Goal: Information Seeking & Learning: Learn about a topic

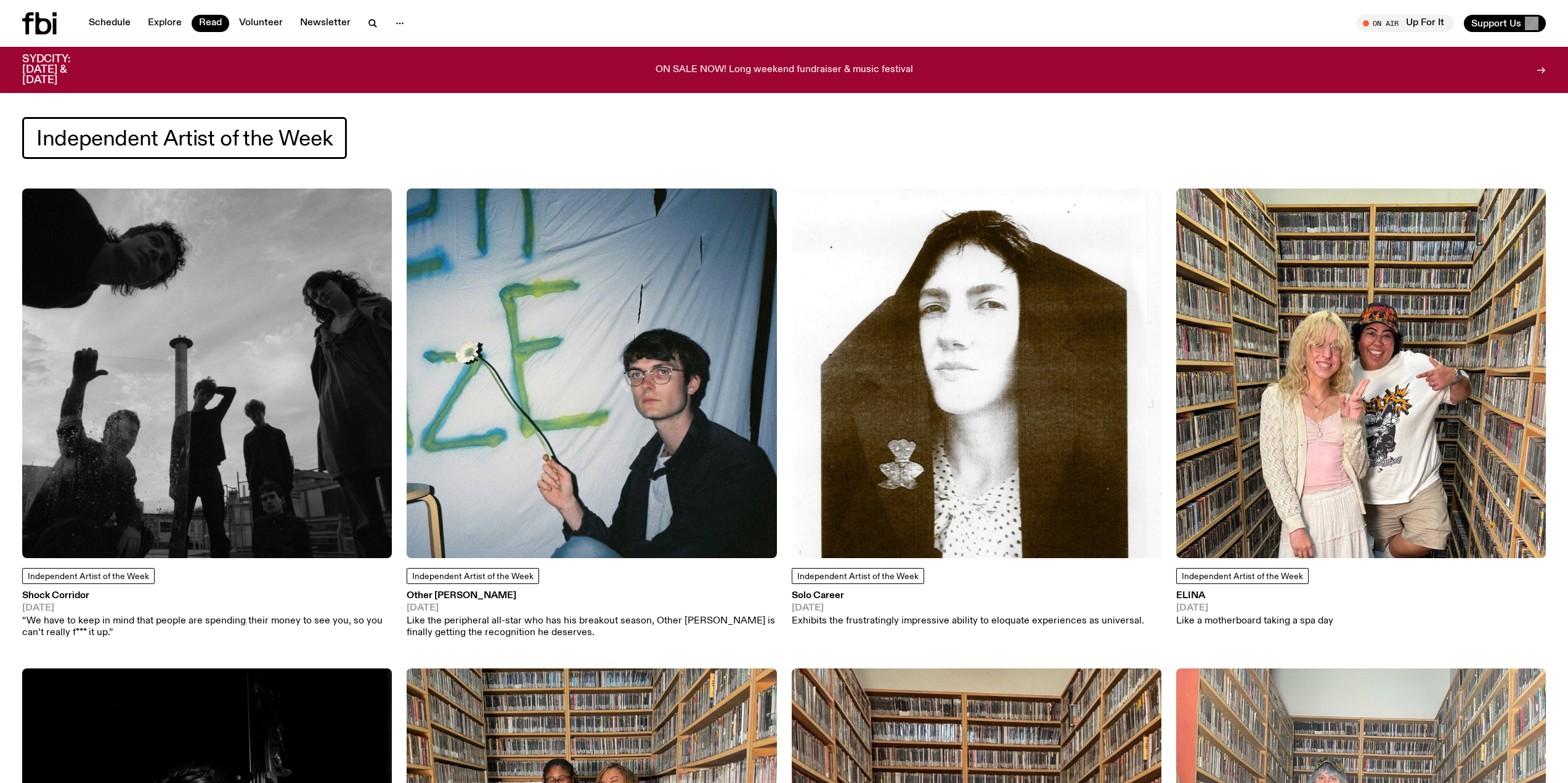
click at [50, 22] on icon at bounding box center [39, 23] width 35 height 22
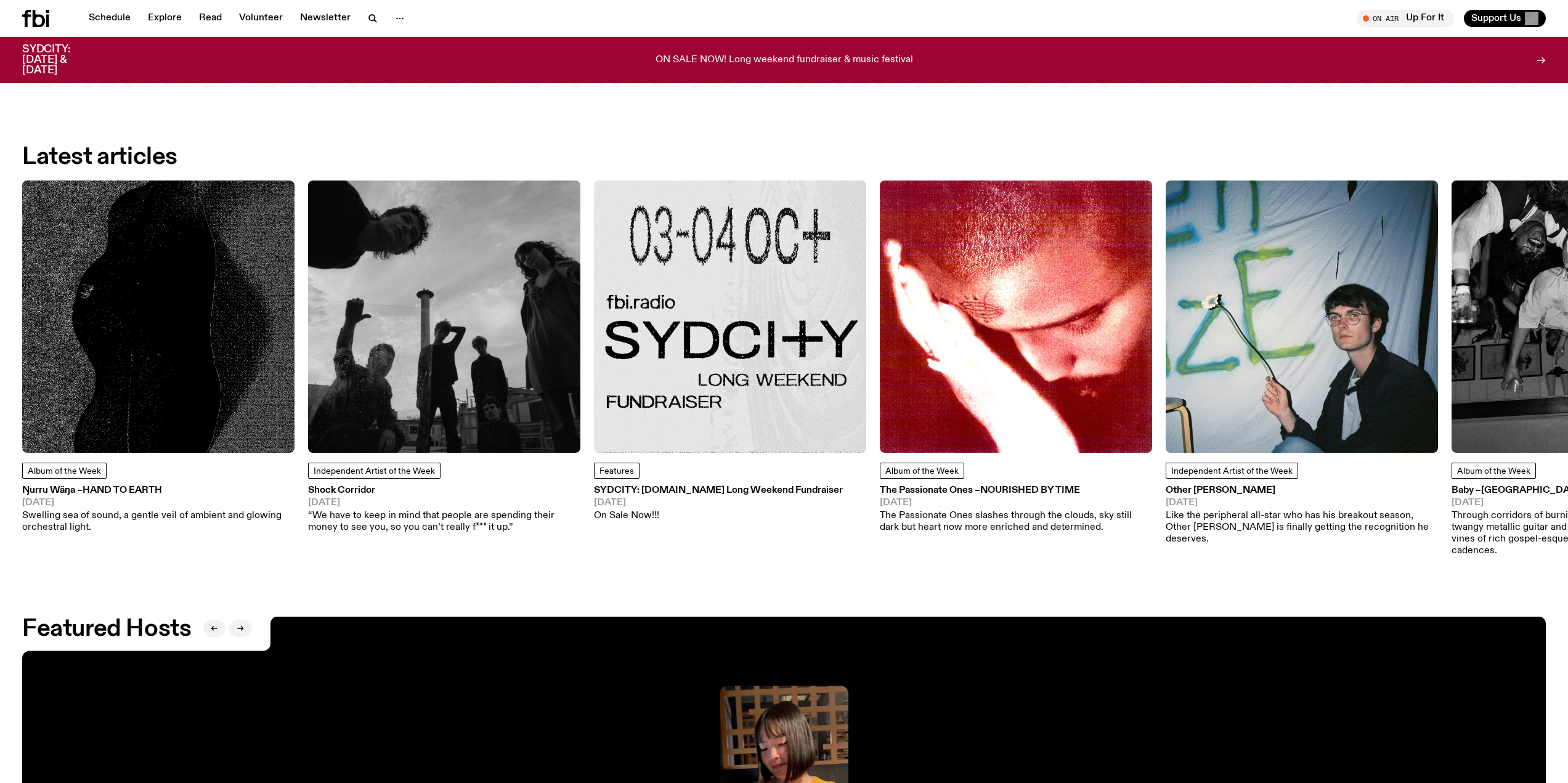
scroll to position [2273, 0]
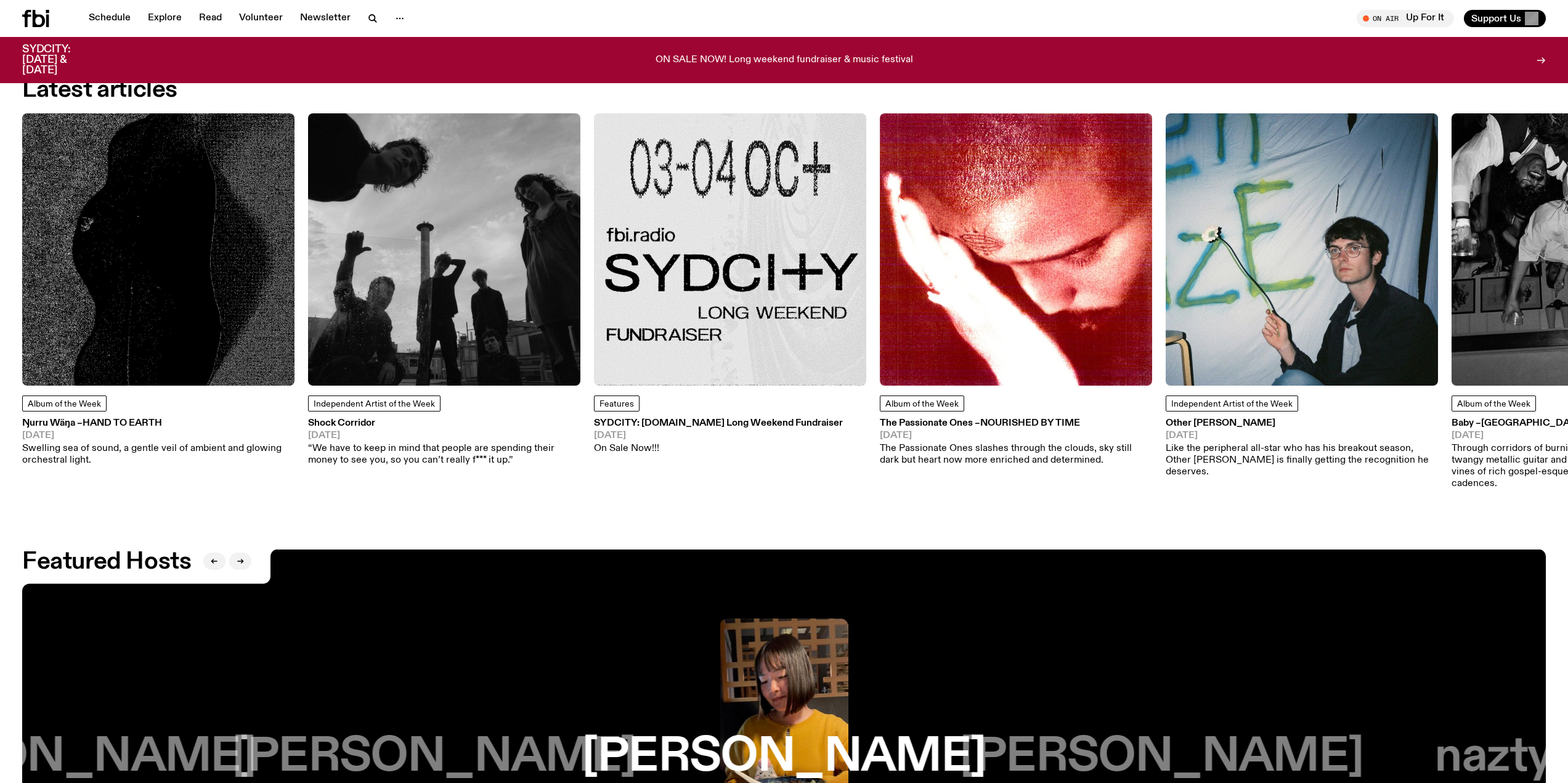
click at [362, 419] on h3 "Shock Corridor" at bounding box center [444, 424] width 272 height 9
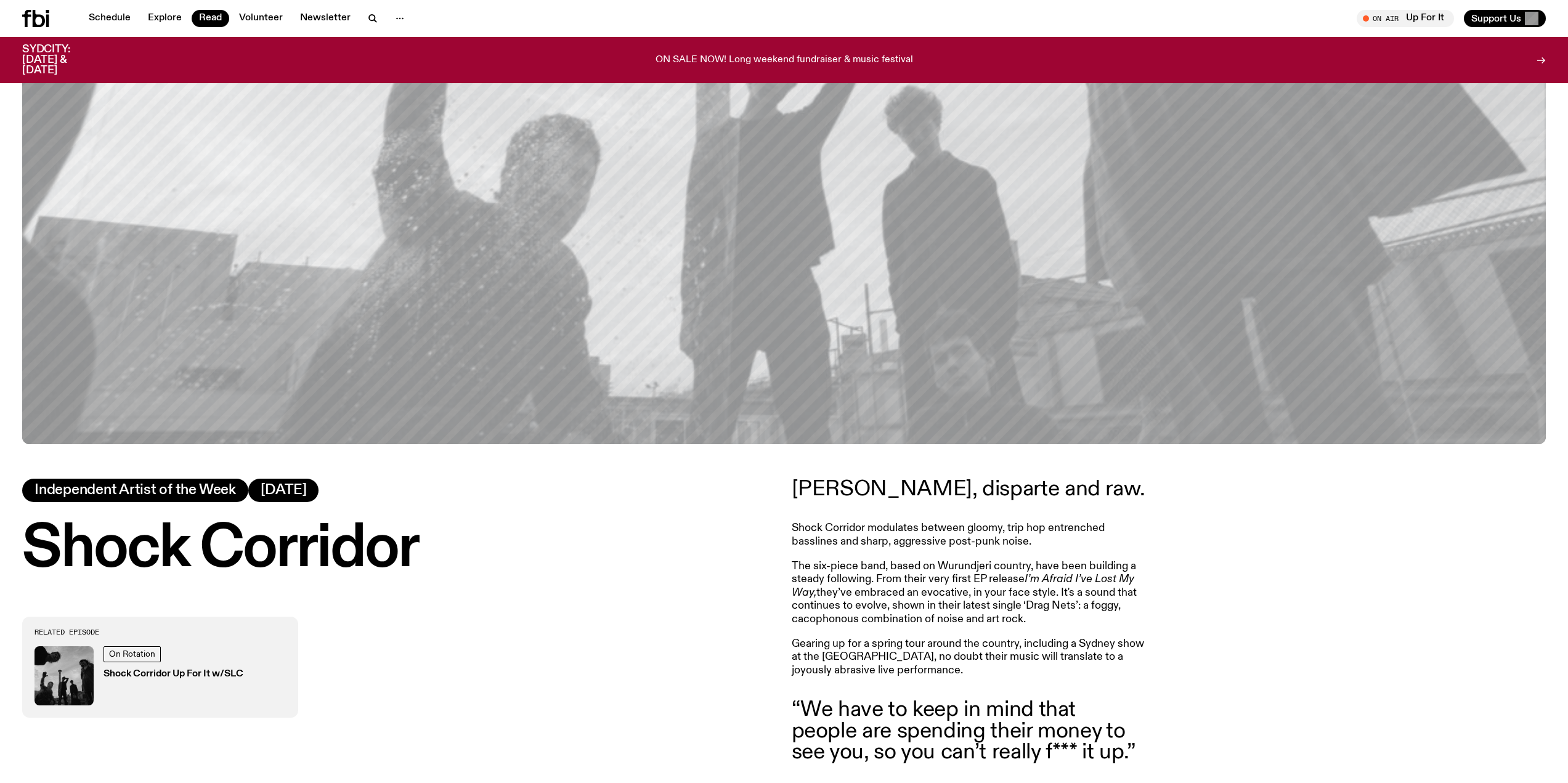
scroll to position [732, 0]
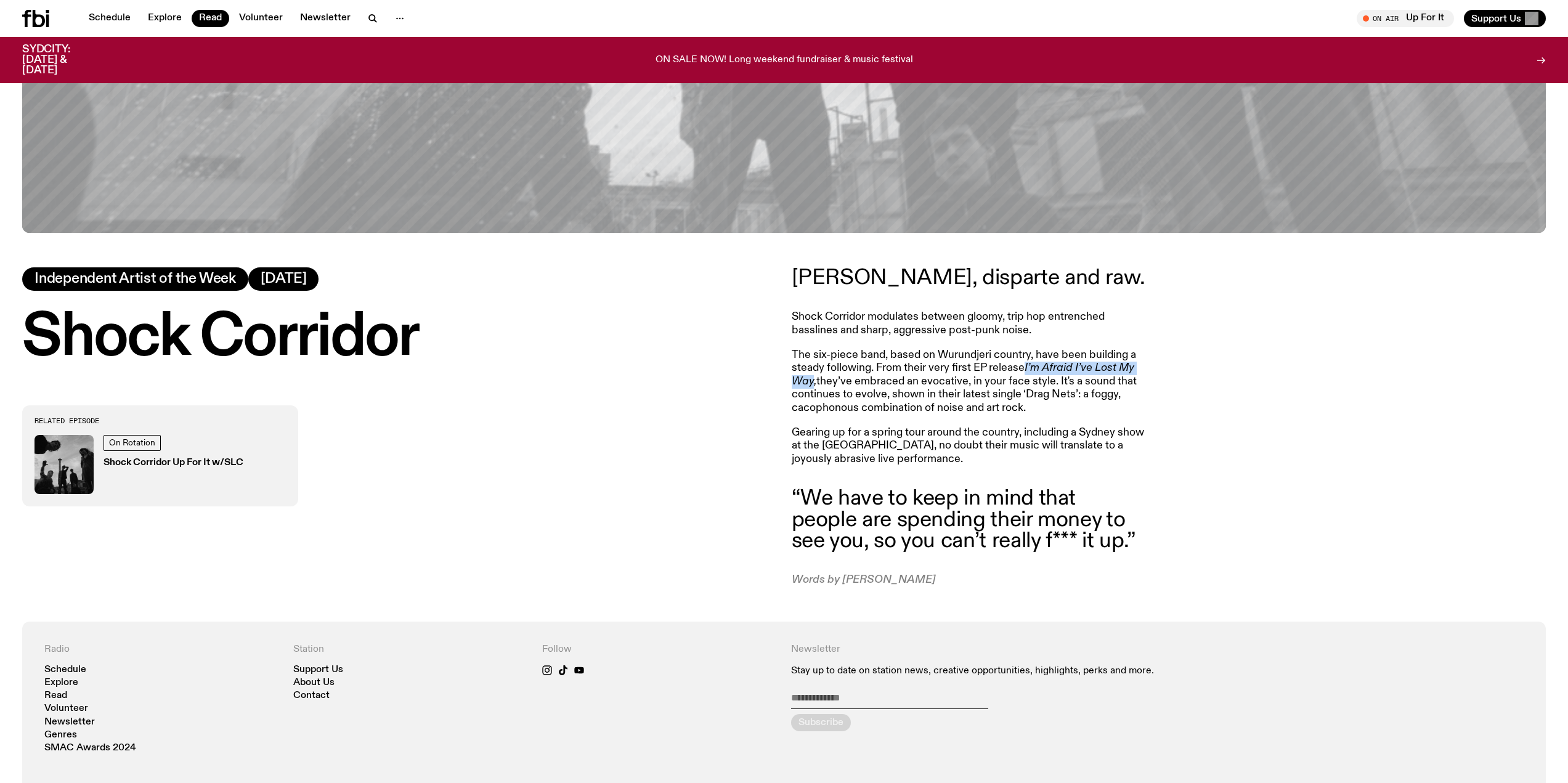
drag, startPoint x: 1026, startPoint y: 363, endPoint x: 811, endPoint y: 382, distance: 215.8
click at [811, 383] on em "I’m Afraid I’ve Lost My Way," at bounding box center [963, 374] width 343 height 25
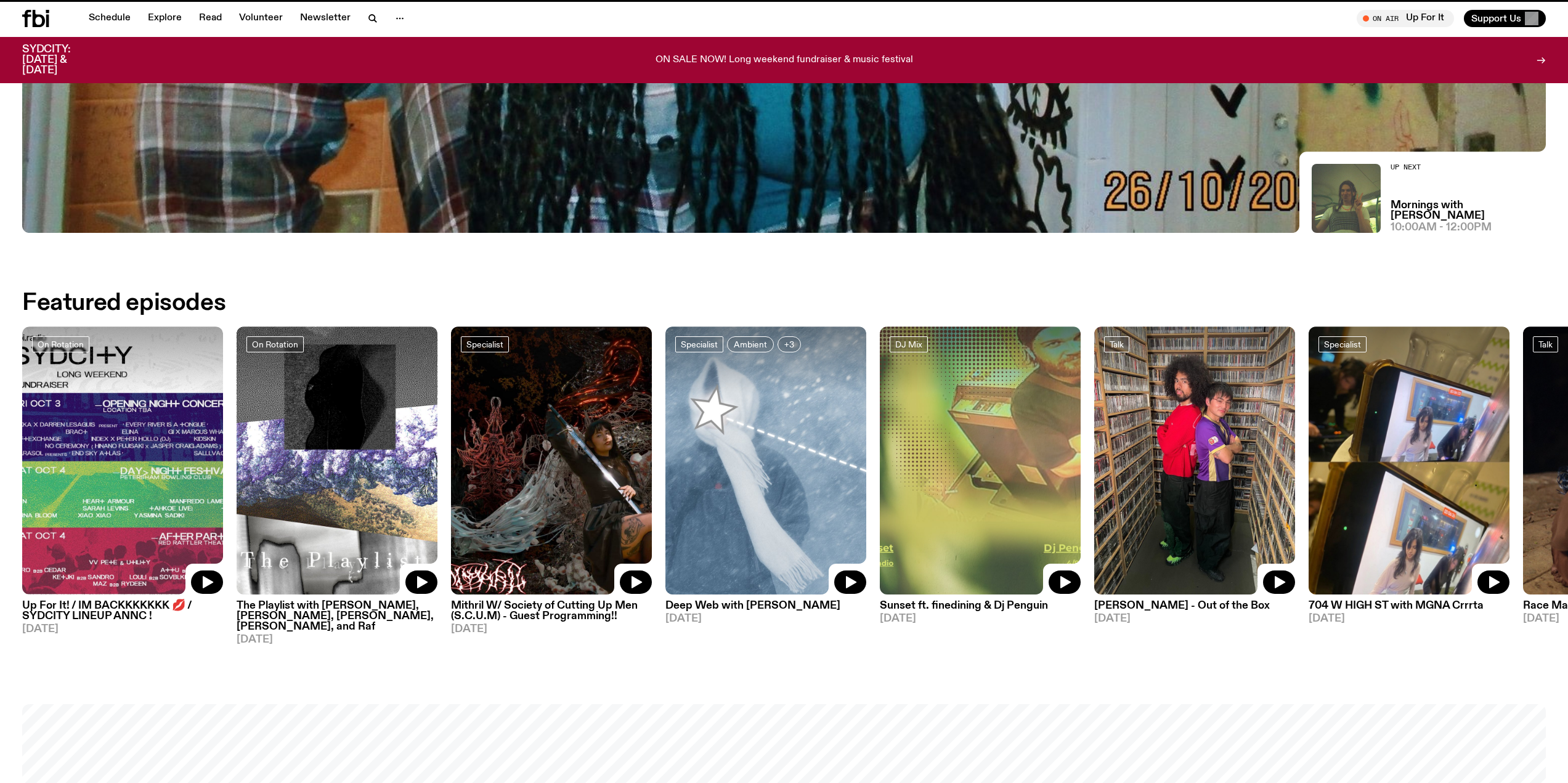
scroll to position [2273, 0]
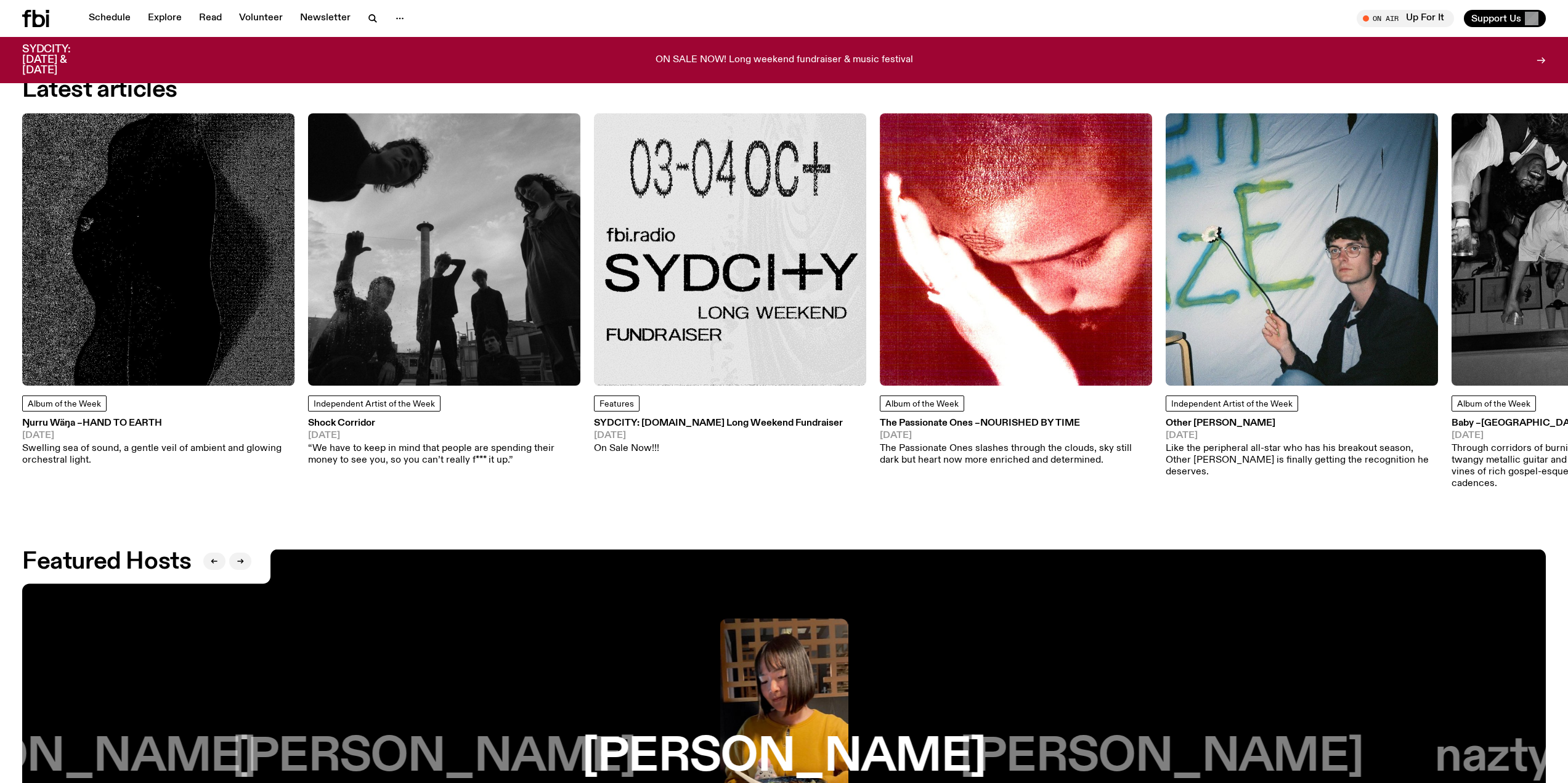
click at [124, 418] on span "Hand To Earth" at bounding box center [122, 423] width 80 height 10
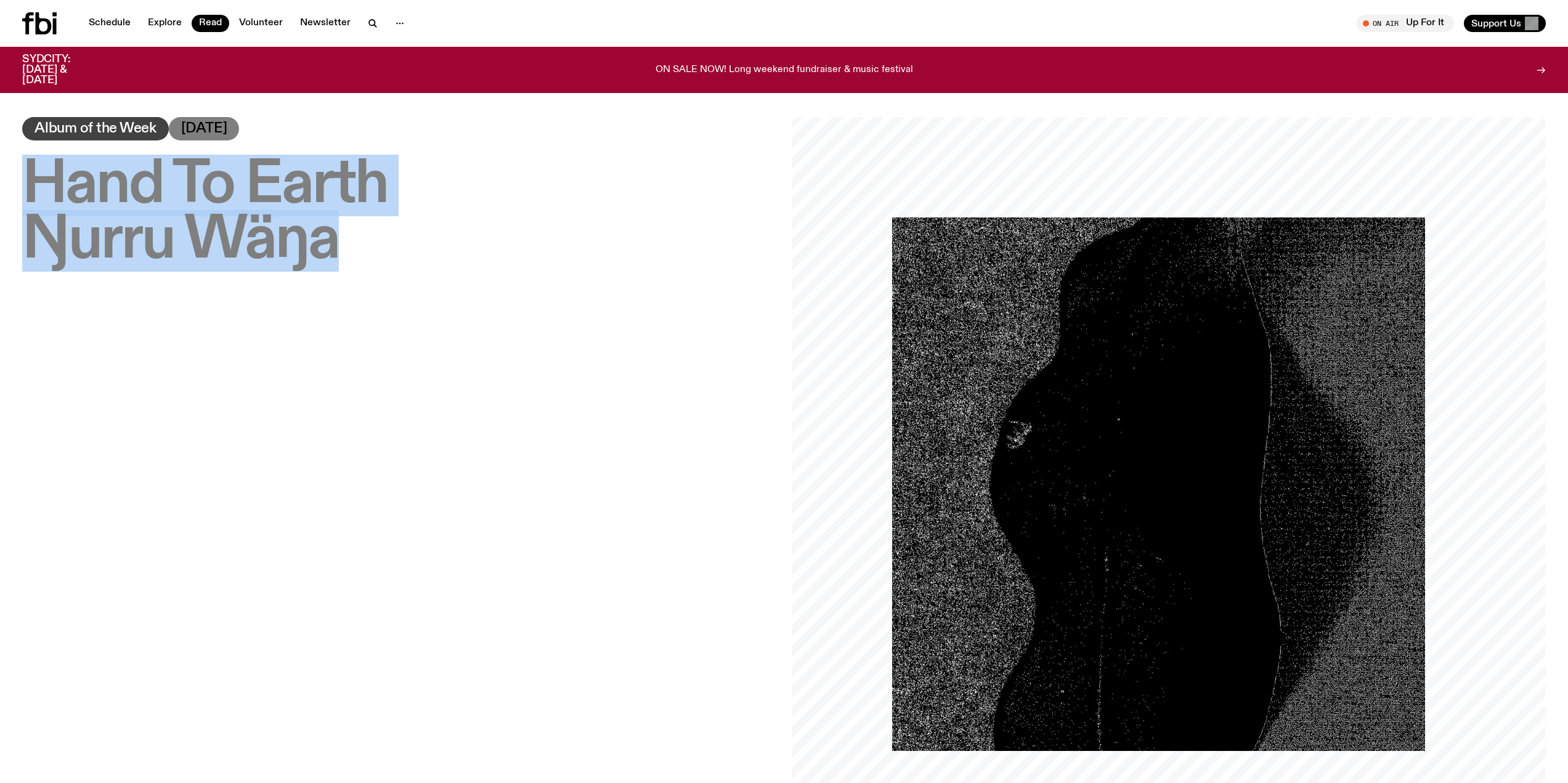
drag, startPoint x: 350, startPoint y: 237, endPoint x: 42, endPoint y: 171, distance: 315.0
click at [40, 171] on h1 "Hand To Earth – Ŋurru Wäŋa" at bounding box center [399, 212] width 754 height 111
